Goal: Transaction & Acquisition: Purchase product/service

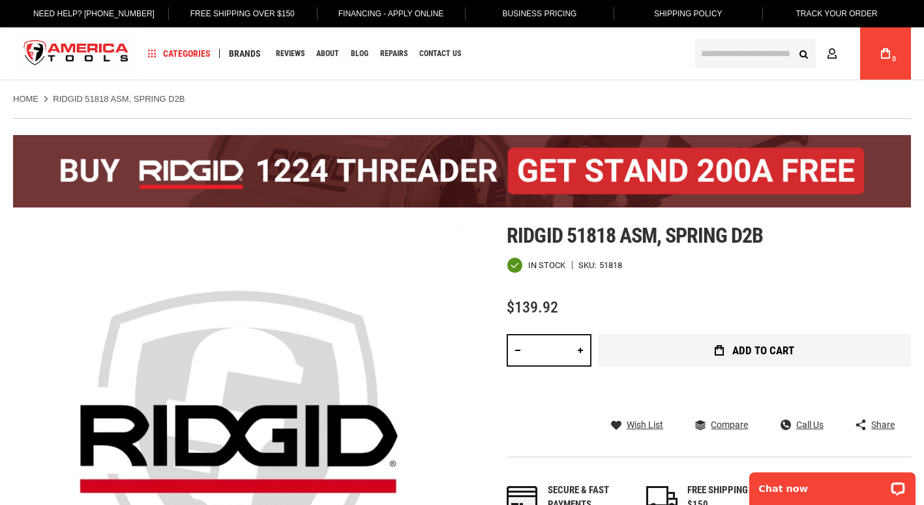
click at [717, 353] on icon "submit" at bounding box center [719, 350] width 9 height 10
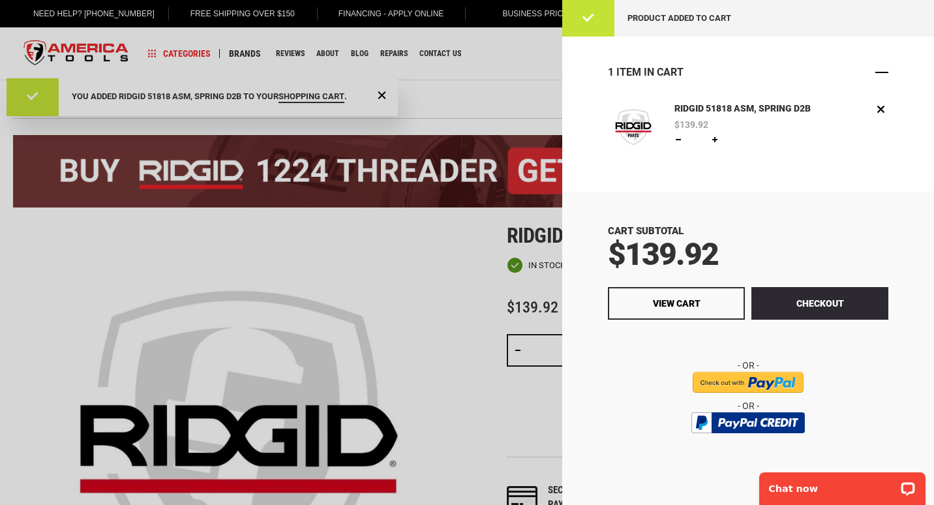
click at [881, 67] on span "Close" at bounding box center [881, 72] width 13 height 13
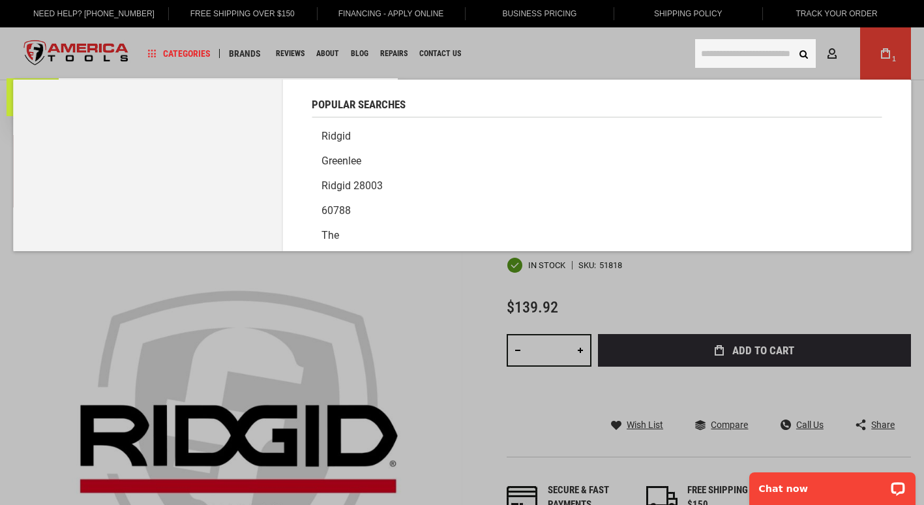
click at [766, 56] on input "text" at bounding box center [755, 53] width 121 height 29
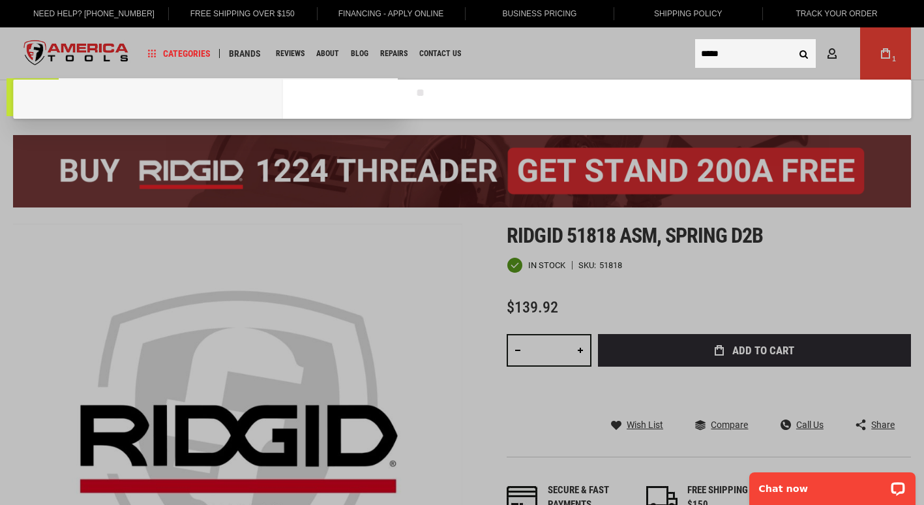
type input "*****"
click at [791, 41] on button "Search" at bounding box center [803, 53] width 25 height 25
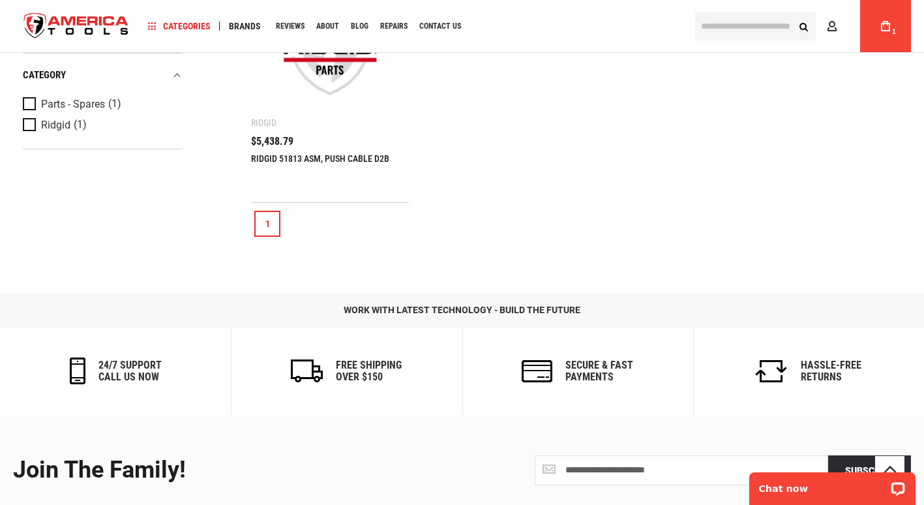
scroll to position [326, 0]
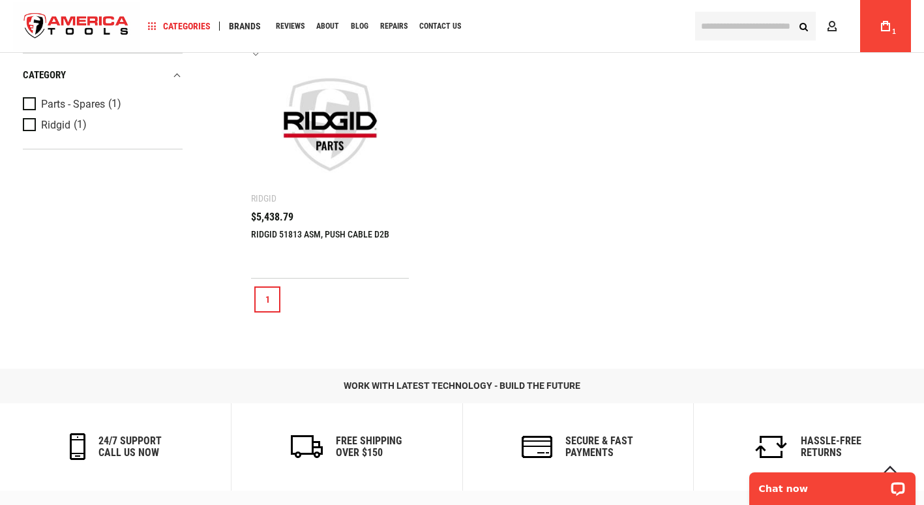
click at [333, 158] on img at bounding box center [330, 125] width 132 height 132
click at [348, 139] on img at bounding box center [330, 125] width 132 height 132
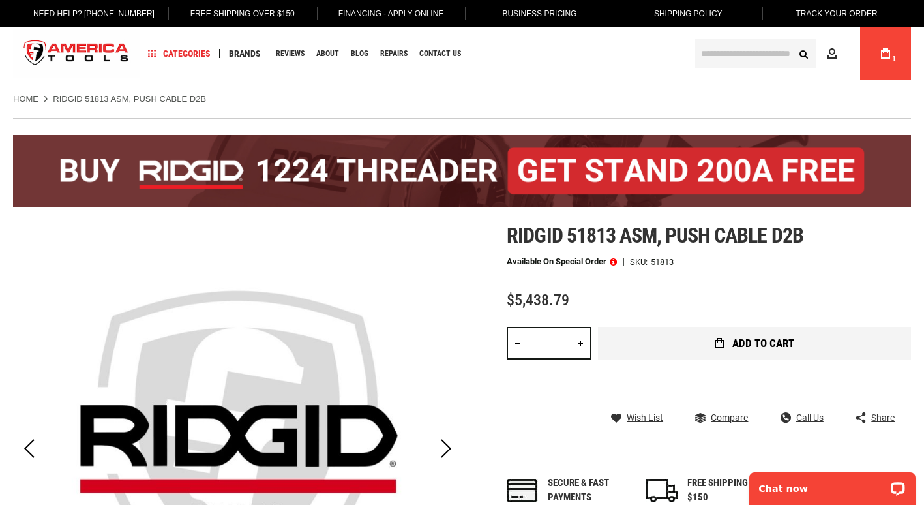
click at [751, 346] on span "Add to Cart" at bounding box center [763, 343] width 62 height 11
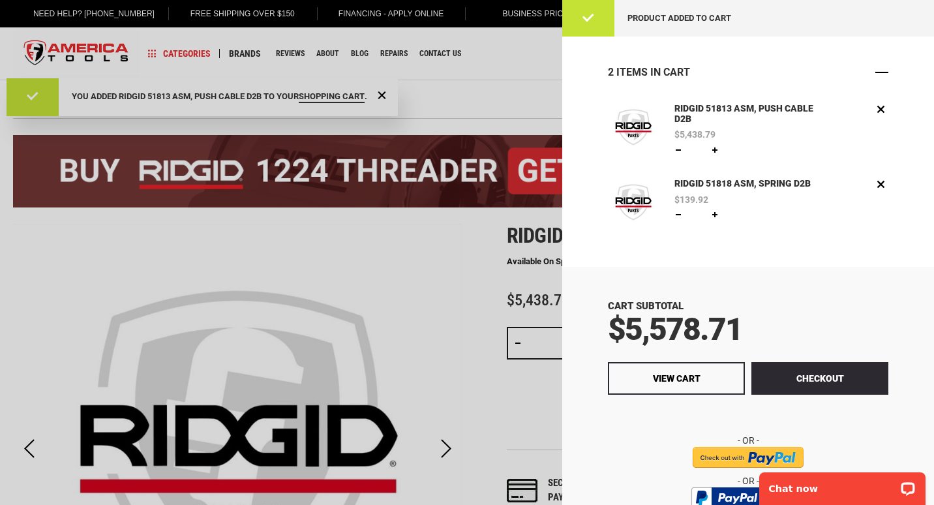
click at [875, 70] on span "Close" at bounding box center [881, 72] width 13 height 13
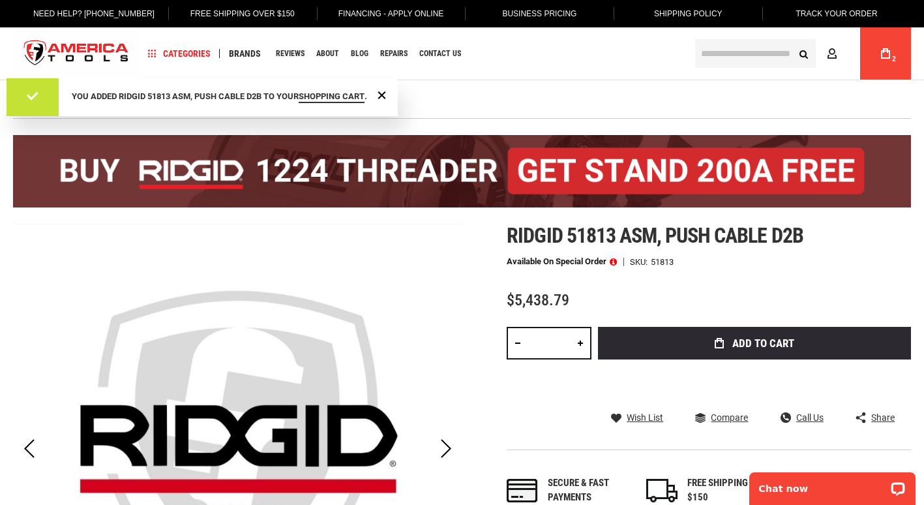
click at [522, 100] on ul "Home RIDGID 51813 ASM, PUSH CABLE D2B" at bounding box center [462, 99] width 898 height 12
drag, startPoint x: 456, startPoint y: 102, endPoint x: 412, endPoint y: 102, distance: 44.3
click at [454, 102] on ul "Home RIDGID 51813 ASM, PUSH CABLE D2B" at bounding box center [462, 99] width 898 height 12
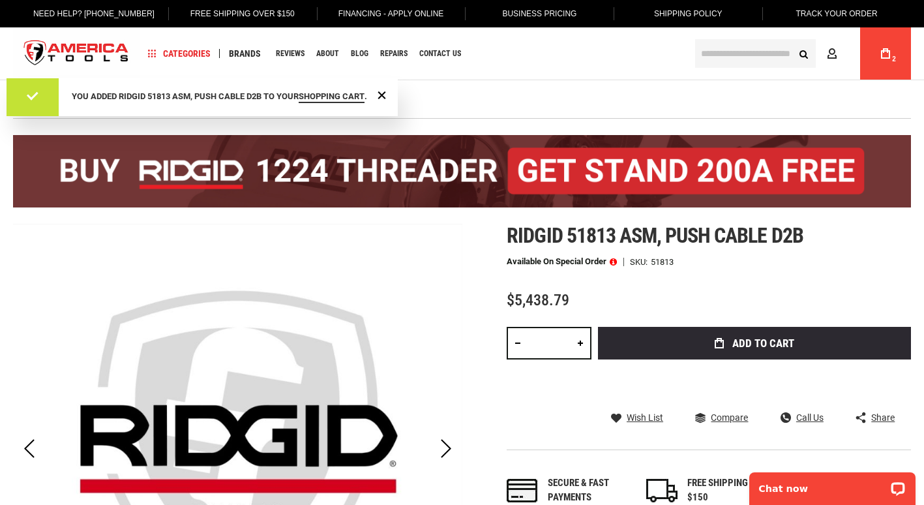
click at [413, 102] on ul "Home RIDGID 51813 ASM, PUSH CABLE D2B" at bounding box center [462, 99] width 898 height 12
click at [757, 52] on input "text" at bounding box center [755, 53] width 121 height 29
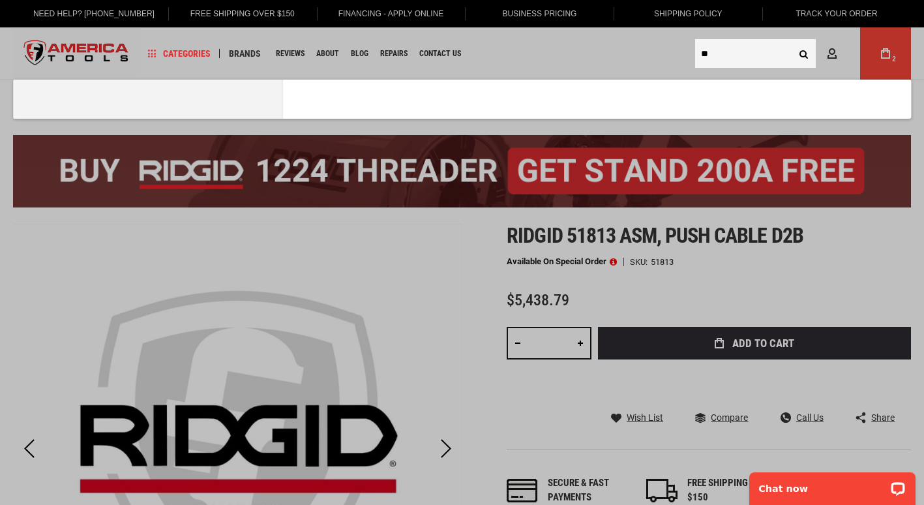
type input "**"
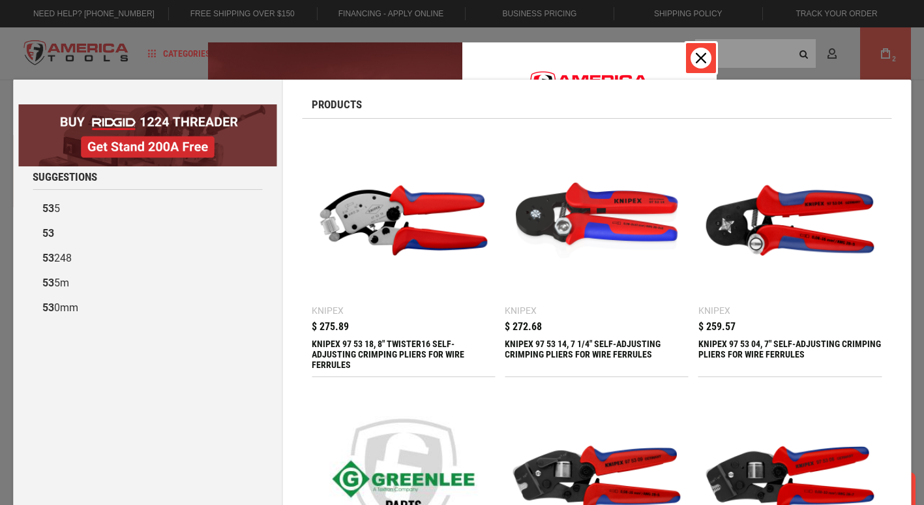
click at [705, 63] on icon "close icon" at bounding box center [701, 58] width 10 height 10
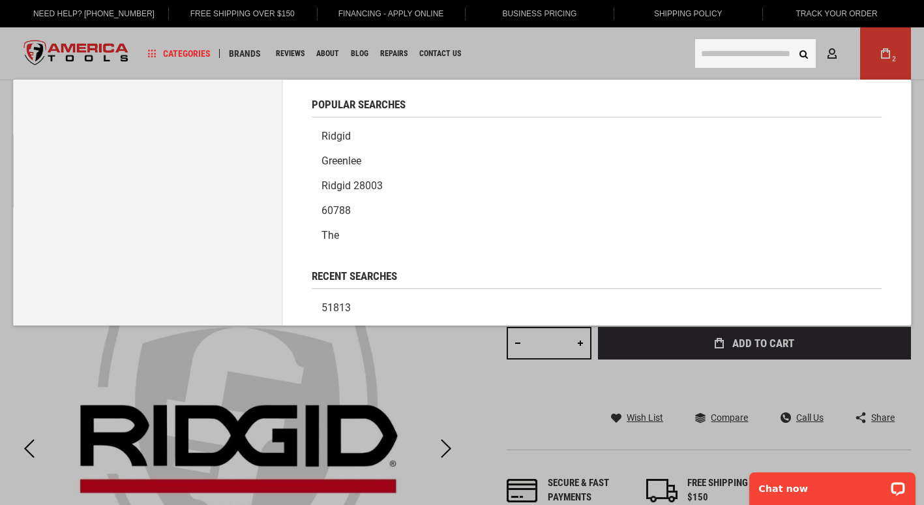
click at [710, 58] on input "text" at bounding box center [755, 53] width 121 height 29
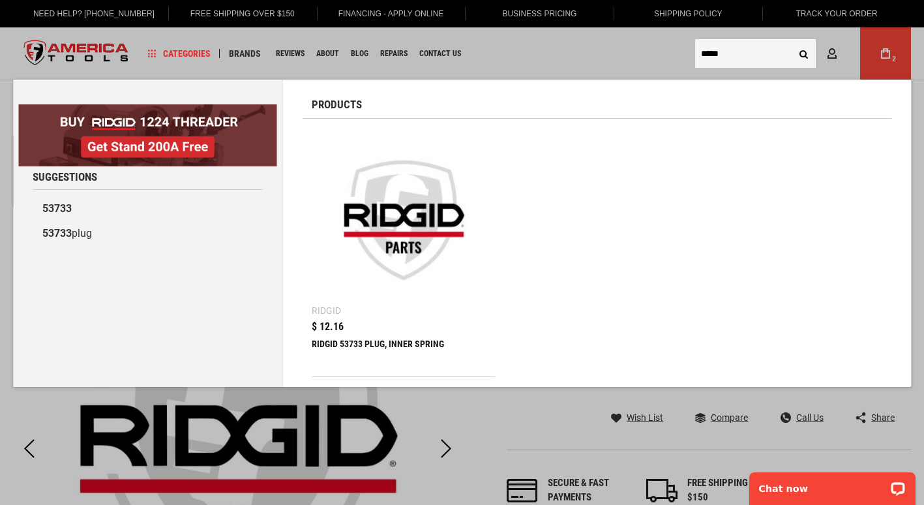
type input "*****"
click at [370, 285] on img at bounding box center [403, 220] width 170 height 170
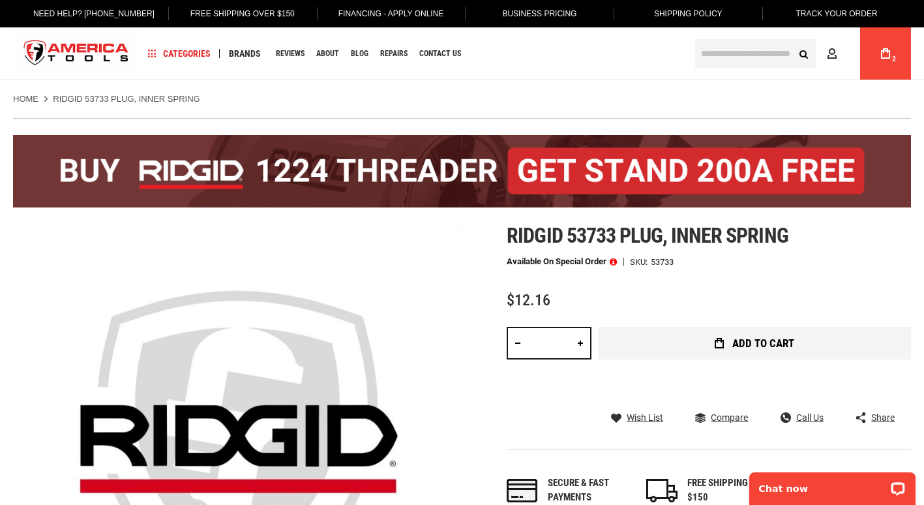
click at [738, 340] on span "Add to Cart" at bounding box center [763, 343] width 62 height 11
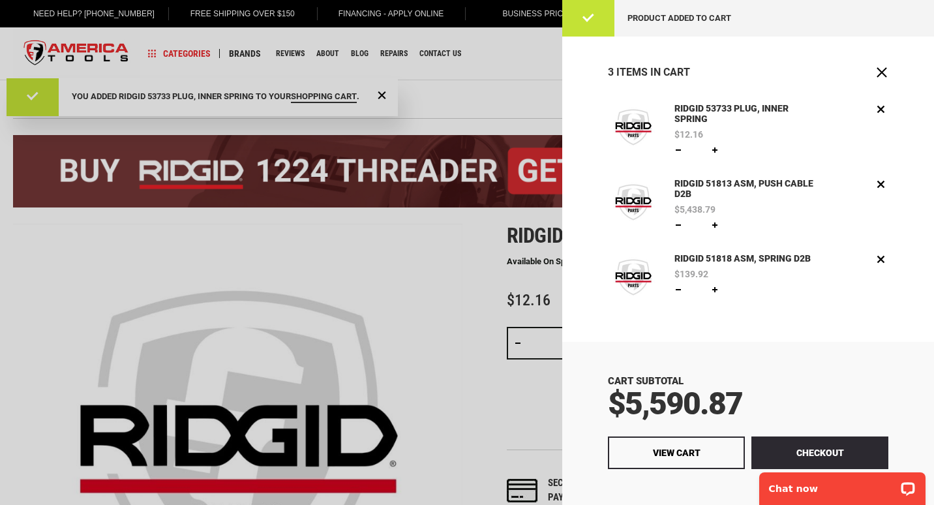
click at [398, 256] on div at bounding box center [467, 252] width 934 height 505
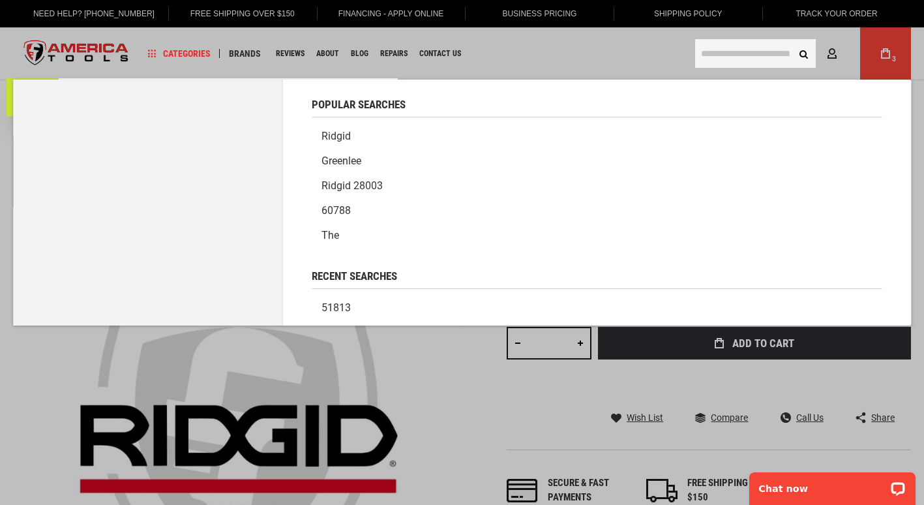
click at [754, 61] on input "text" at bounding box center [755, 53] width 121 height 29
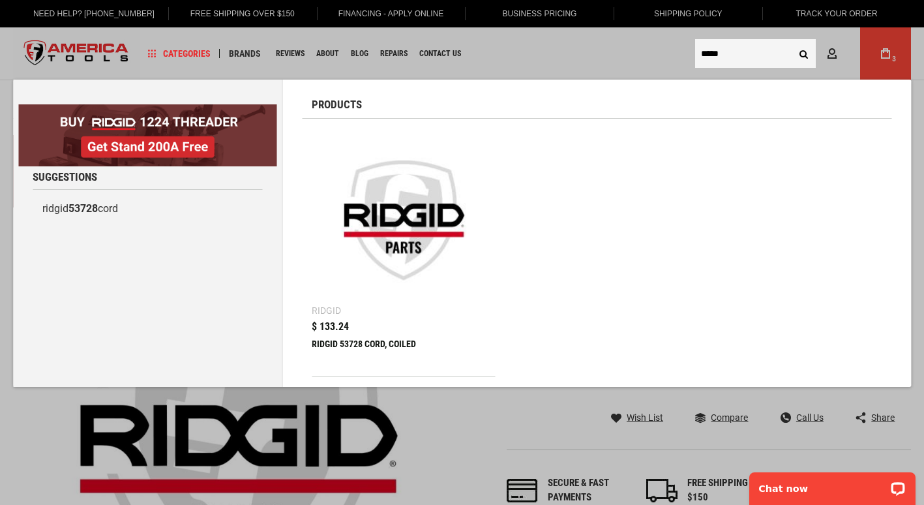
type input "*****"
click at [342, 326] on span "$ 133.24" at bounding box center [330, 326] width 37 height 10
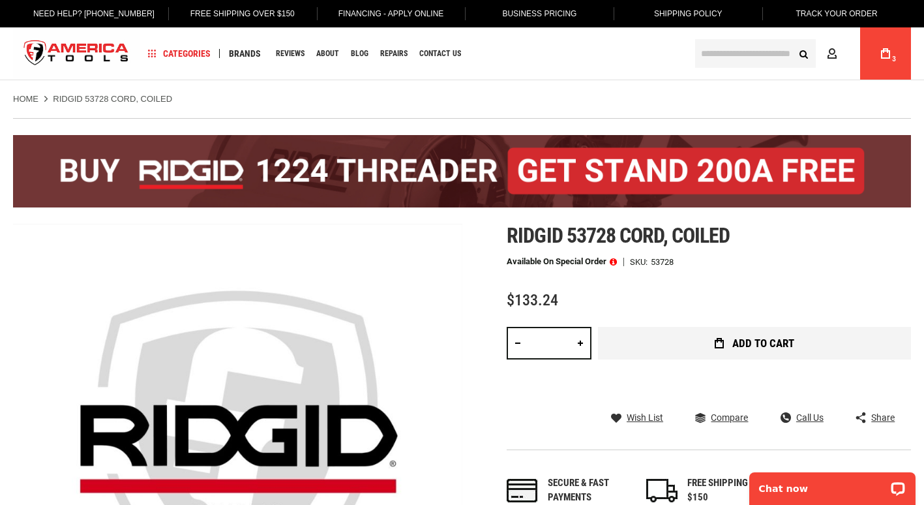
click at [734, 343] on span "Add to Cart" at bounding box center [763, 343] width 62 height 11
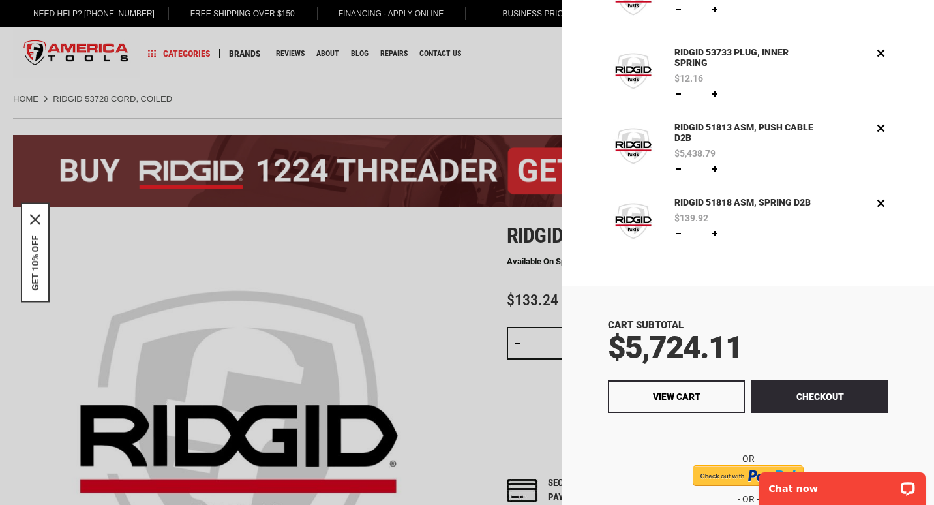
scroll to position [130, 0]
click at [704, 138] on link "RIDGID 51813 ASM, PUSH CABLE D2B" at bounding box center [746, 132] width 150 height 25
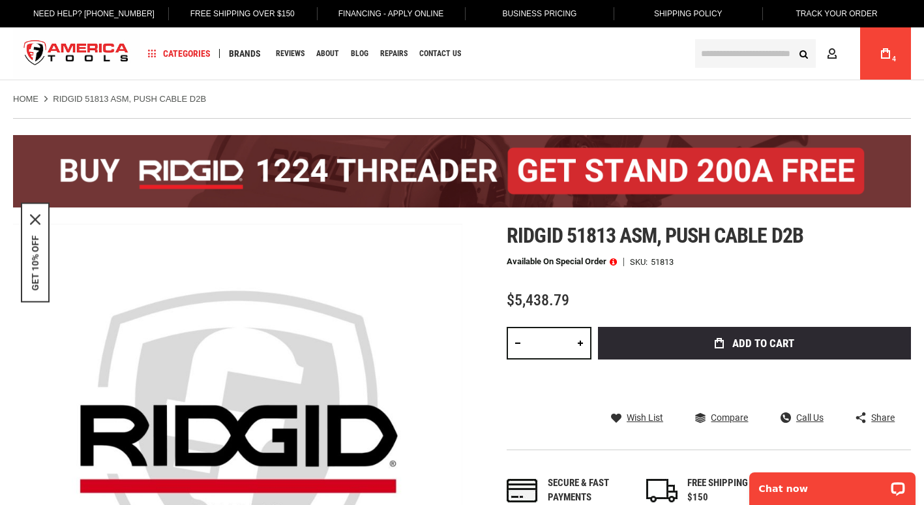
click at [881, 57] on icon at bounding box center [885, 53] width 9 height 10
